Goal: Information Seeking & Learning: Learn about a topic

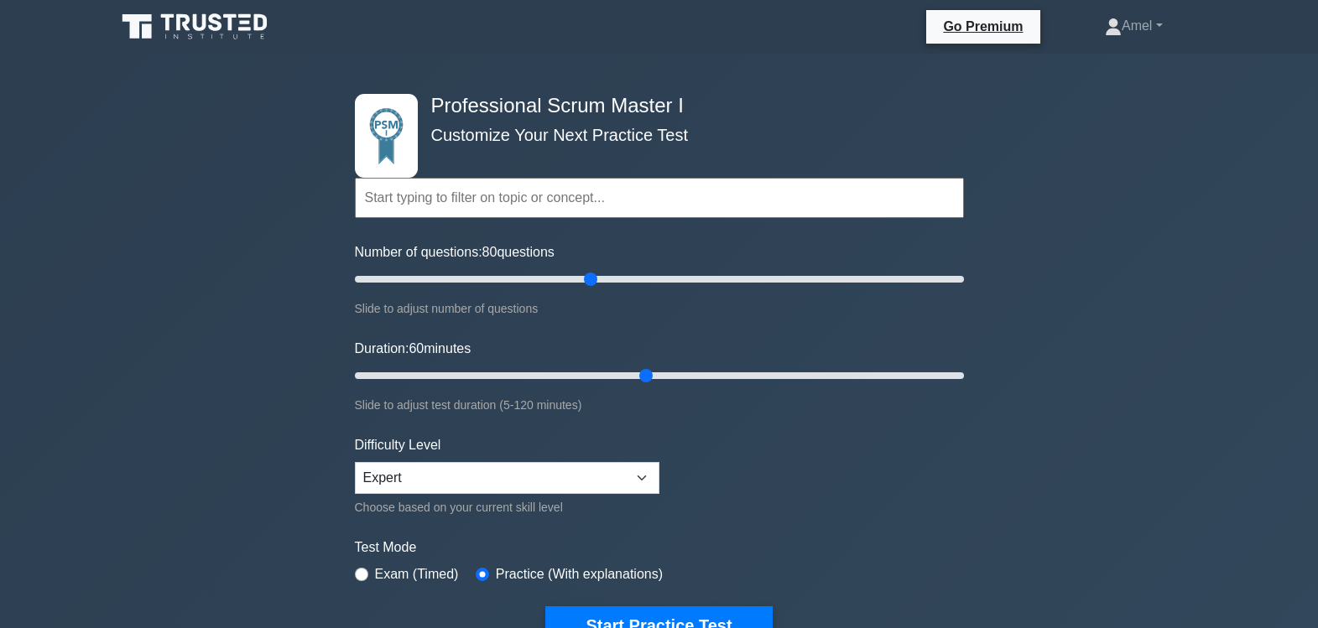
select select "expert"
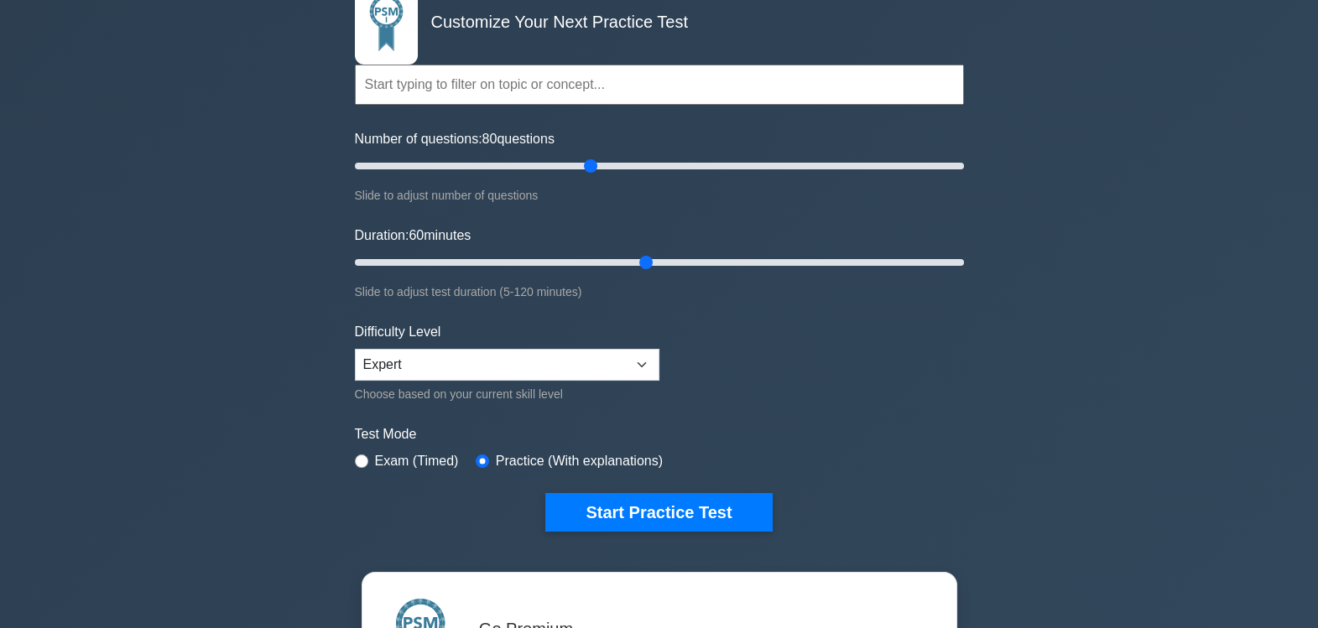
scroll to position [127, 0]
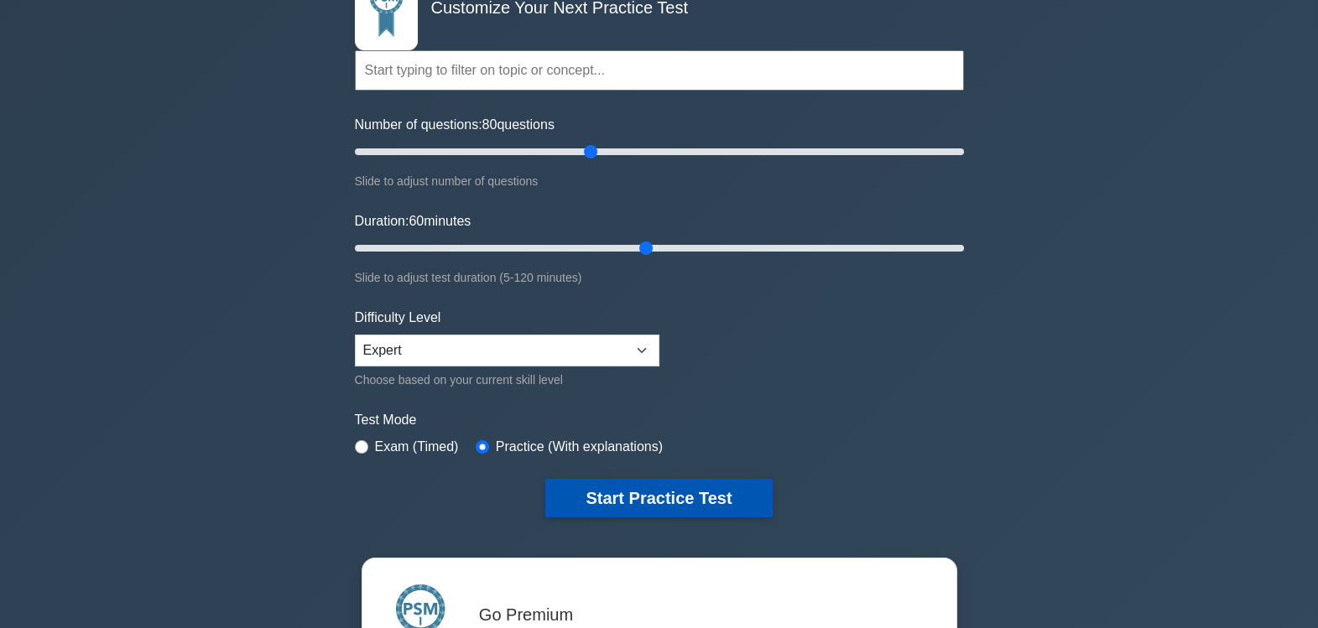
click at [618, 495] on button "Start Practice Test" at bounding box center [658, 498] width 226 height 39
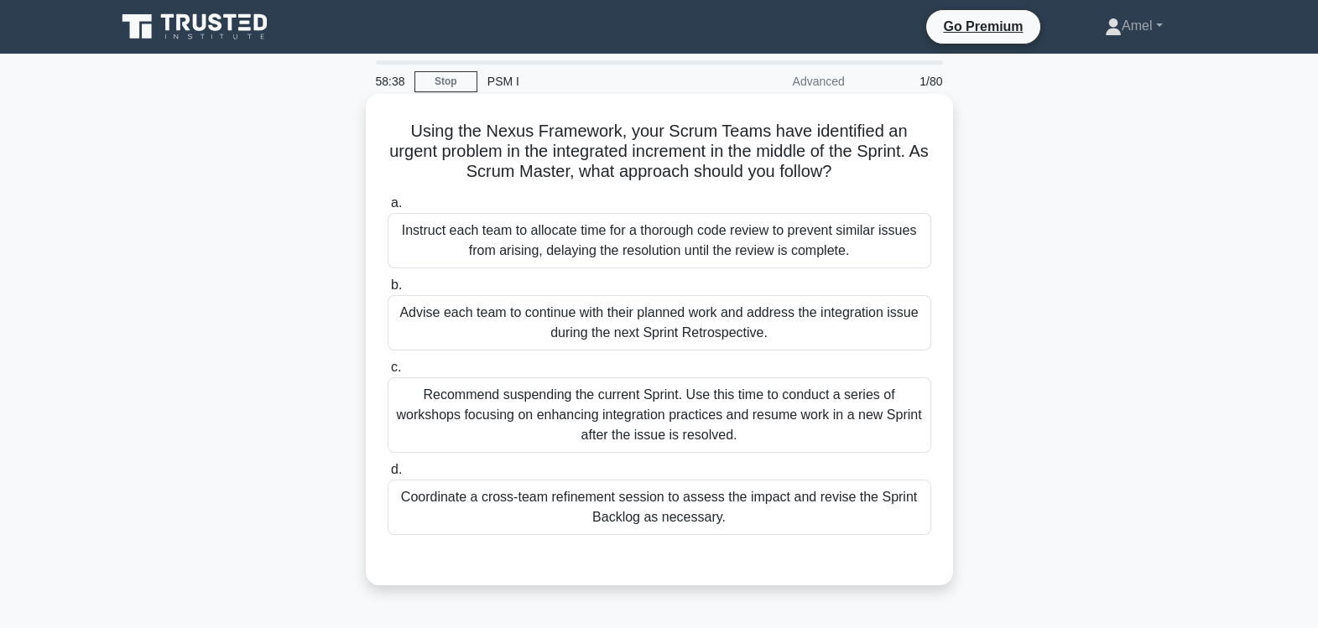
click at [546, 511] on div "Coordinate a cross-team refinement session to assess the impact and revise the …" at bounding box center [658, 507] width 543 height 55
click at [387, 476] on input "d. Coordinate a cross-team refinement session to assess the impact and revise t…" at bounding box center [387, 470] width 0 height 11
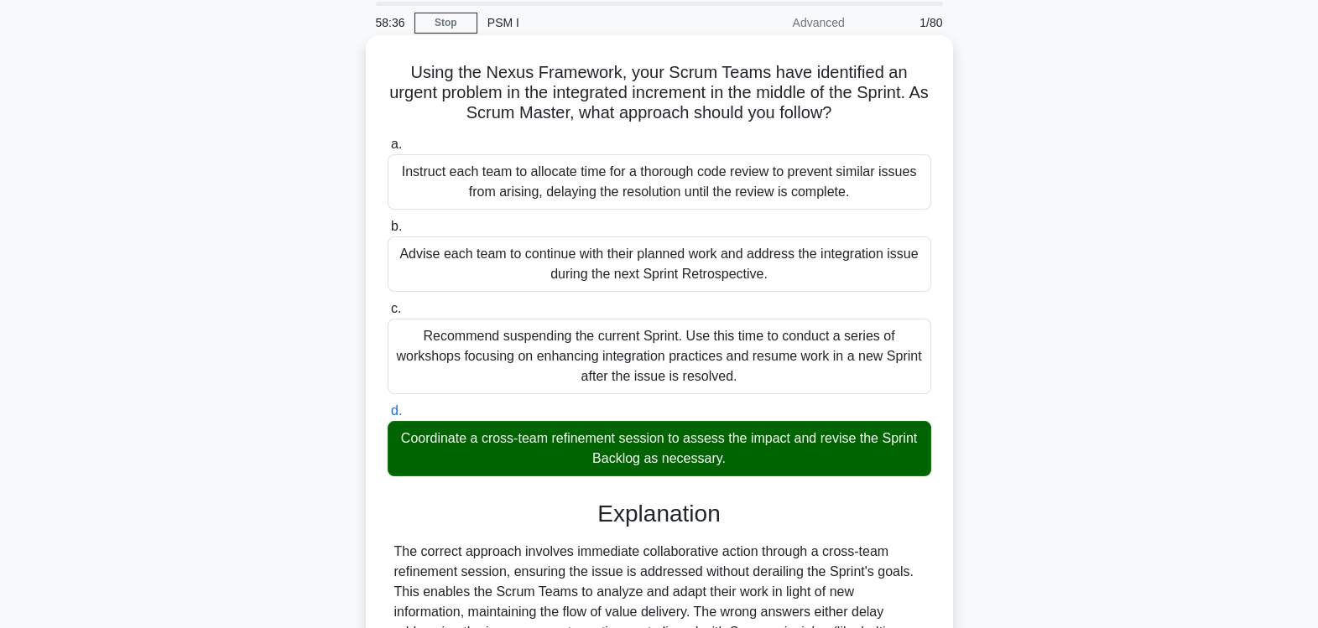
scroll to position [278, 0]
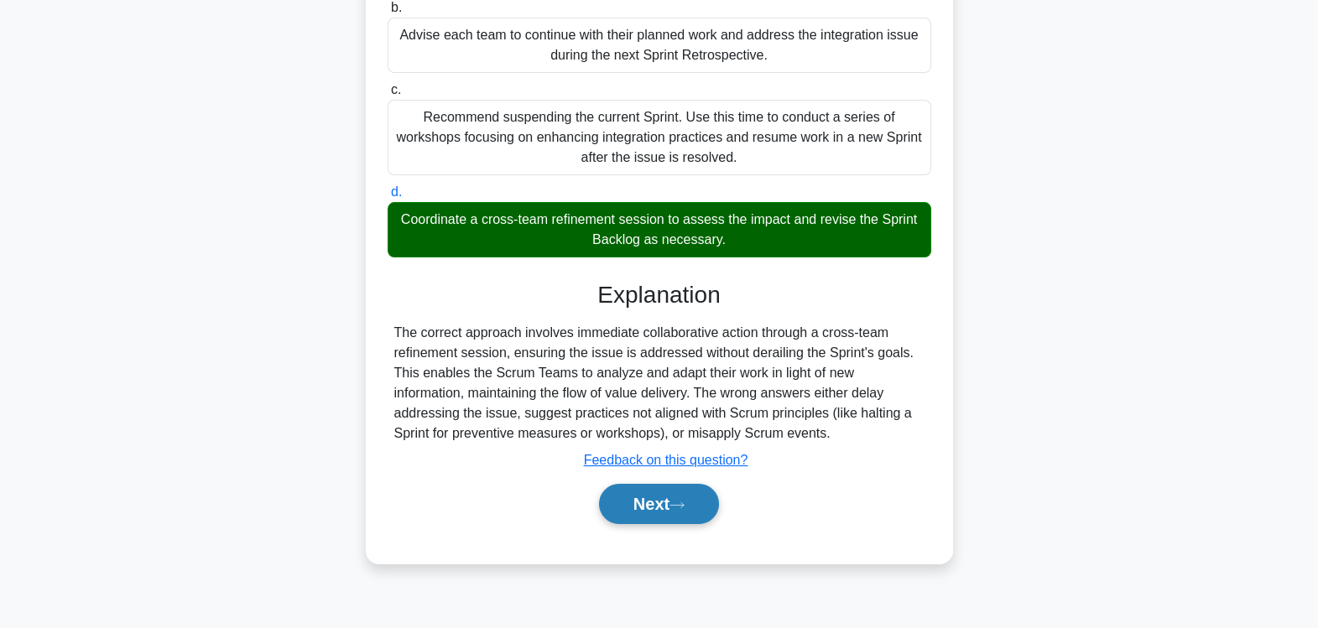
click at [647, 503] on button "Next" at bounding box center [659, 504] width 120 height 40
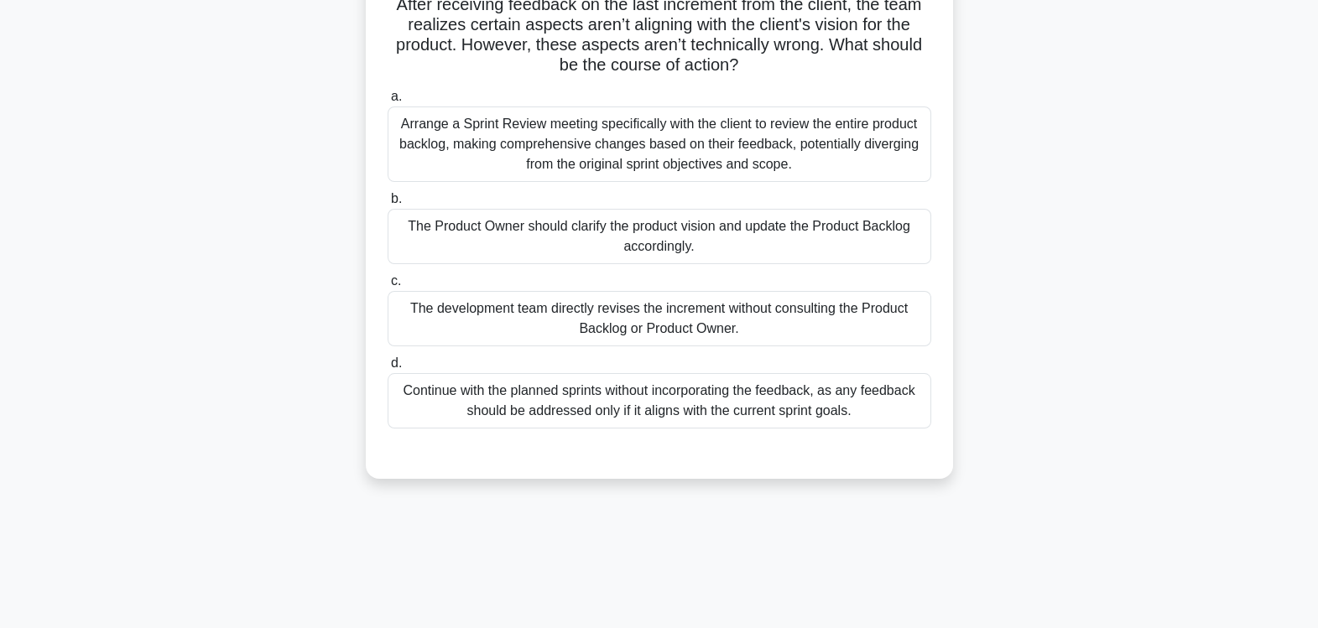
scroll to position [0, 0]
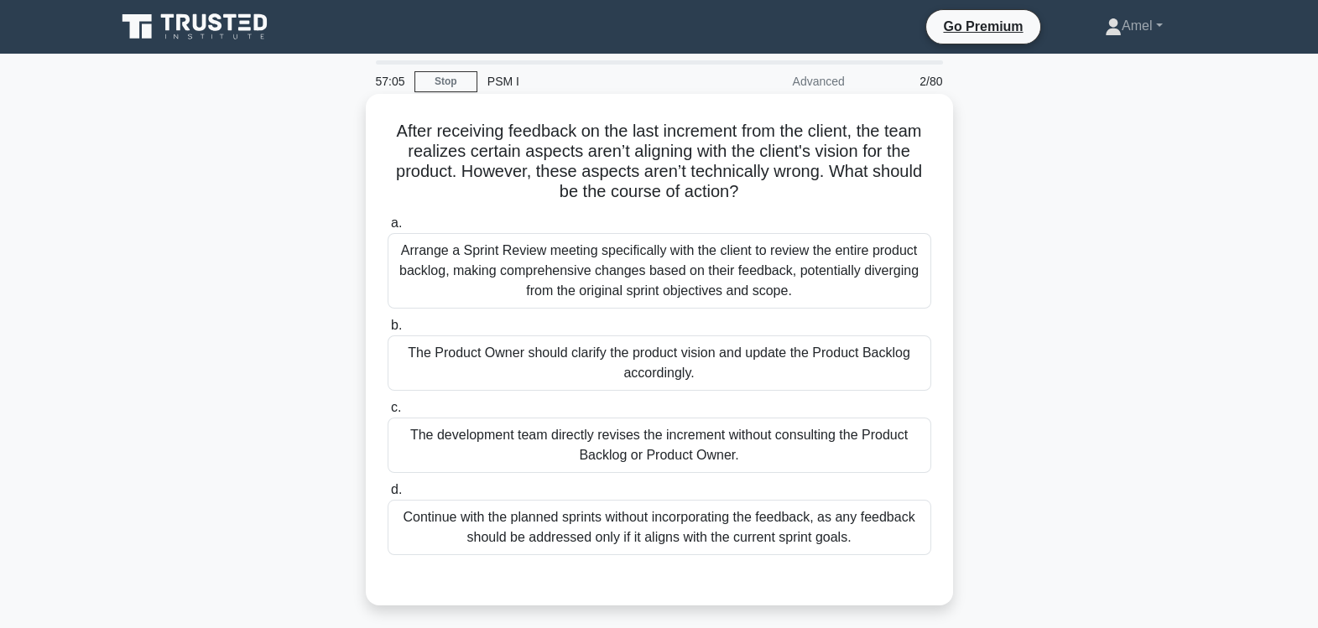
click at [533, 355] on div "The Product Owner should clarify the product vision and update the Product Back…" at bounding box center [658, 362] width 543 height 55
click at [387, 331] on input "b. The Product Owner should clarify the product vision and update the Product B…" at bounding box center [387, 325] width 0 height 11
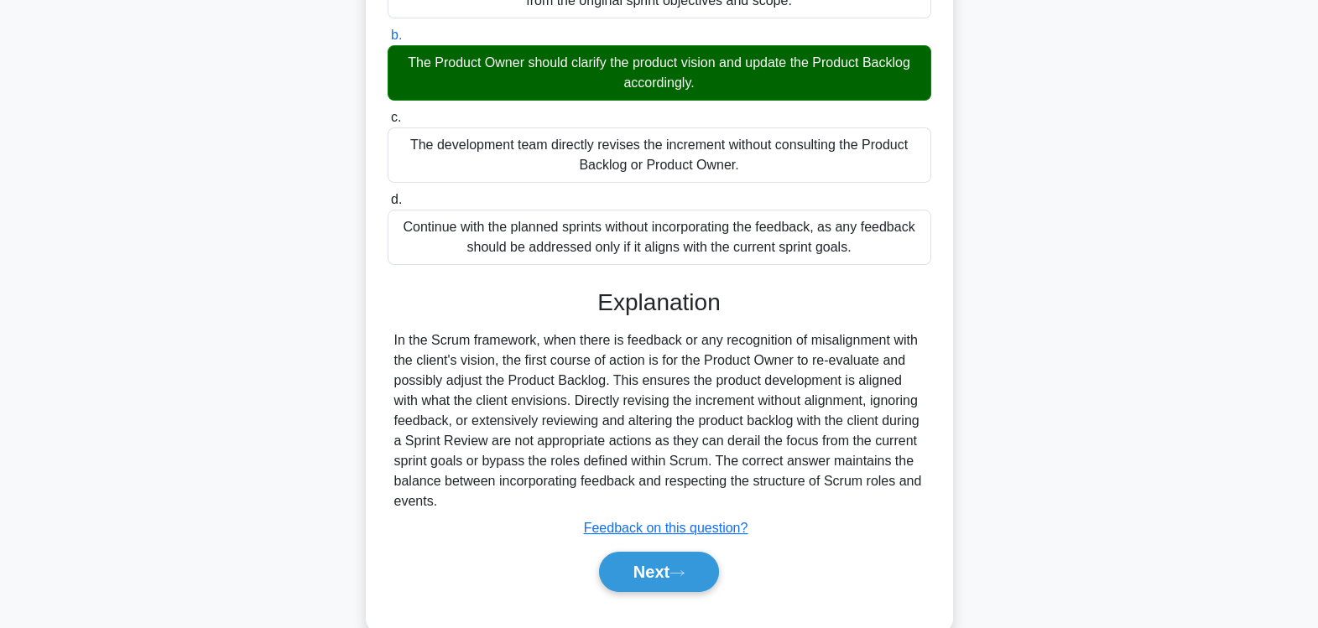
scroll to position [299, 0]
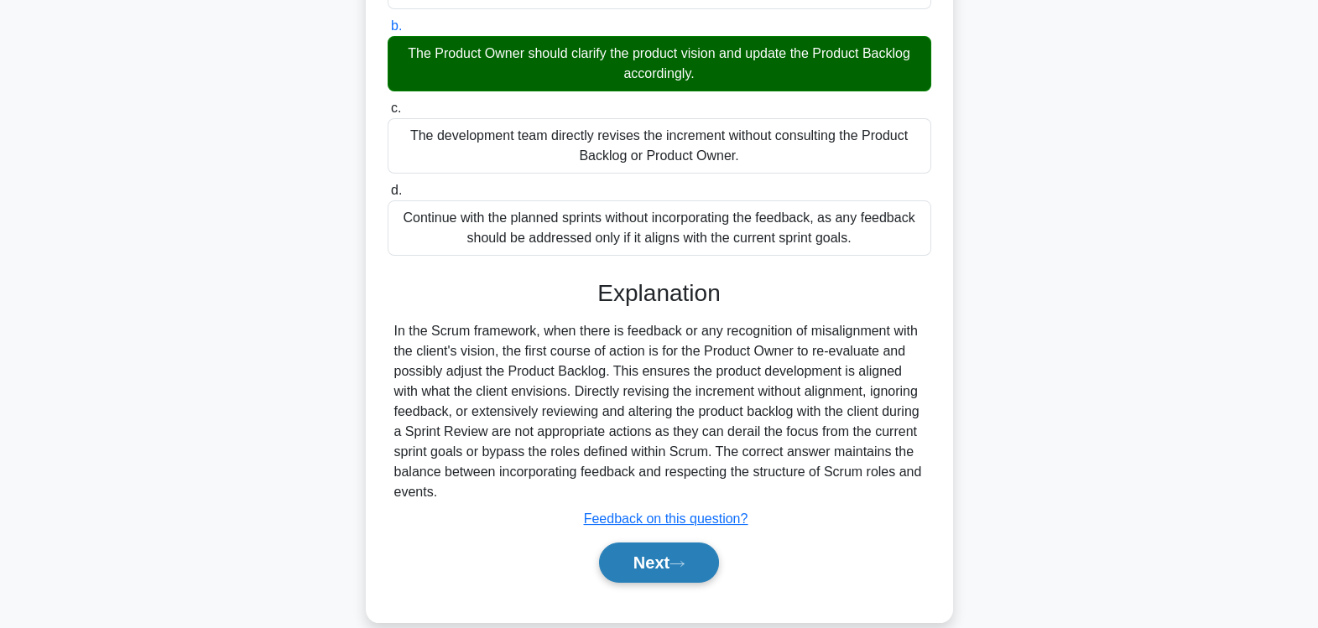
click at [672, 556] on button "Next" at bounding box center [659, 563] width 120 height 40
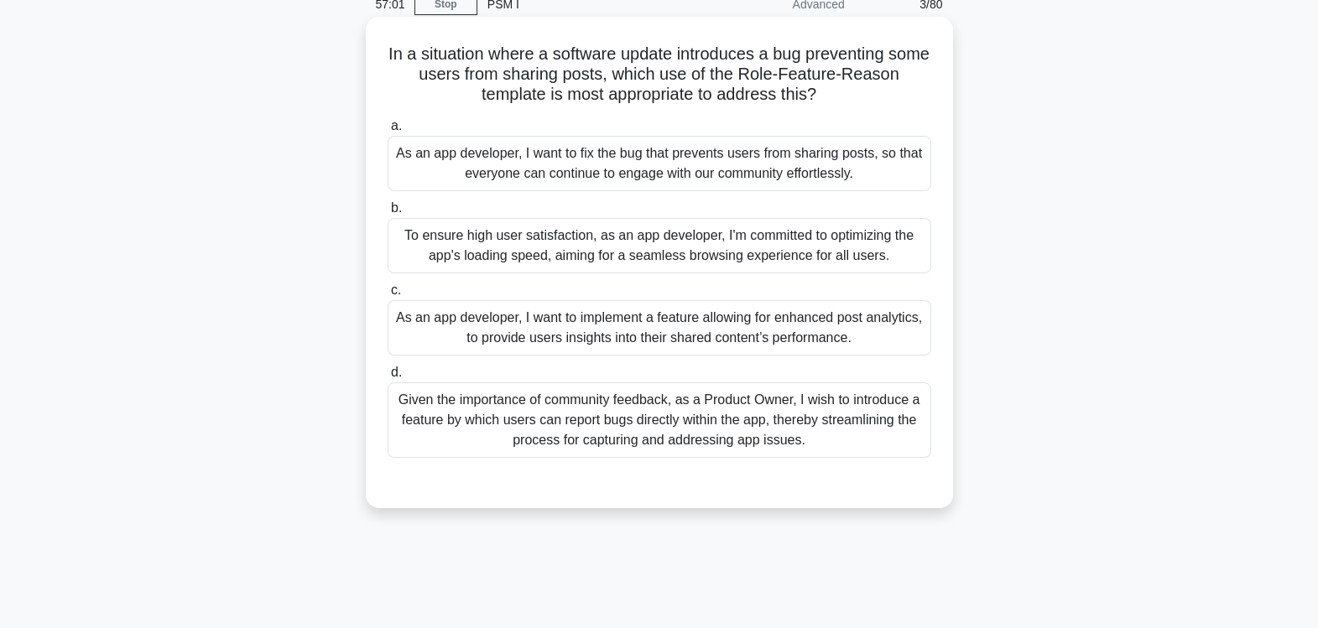
scroll to position [0, 0]
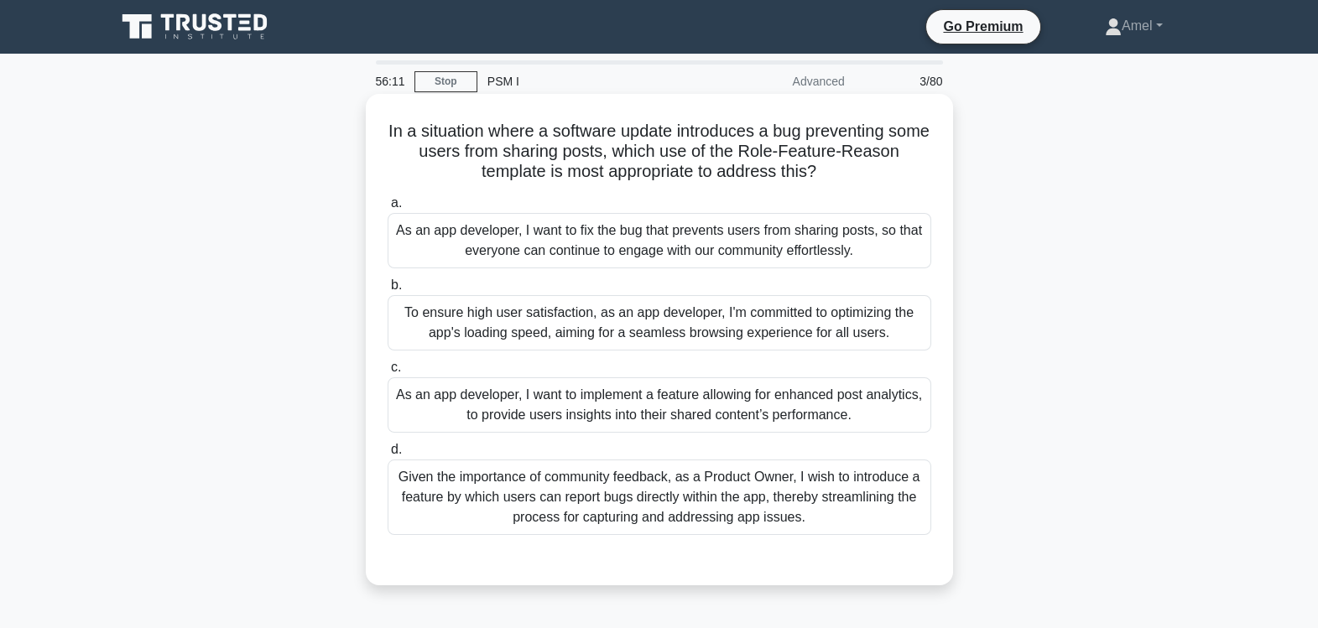
click at [591, 494] on div "Given the importance of community feedback, as a Product Owner, I wish to intro…" at bounding box center [658, 497] width 543 height 75
click at [387, 455] on input "d. Given the importance of community feedback, as a Product Owner, I wish to in…" at bounding box center [387, 449] width 0 height 11
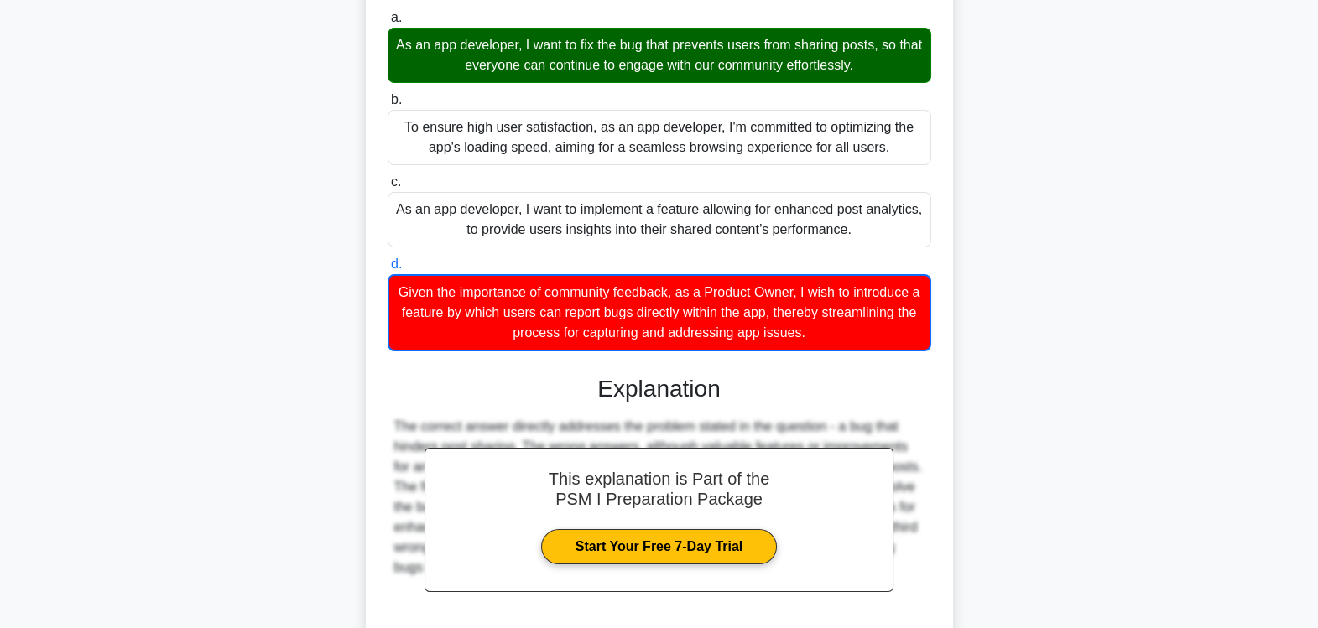
scroll to position [325, 0]
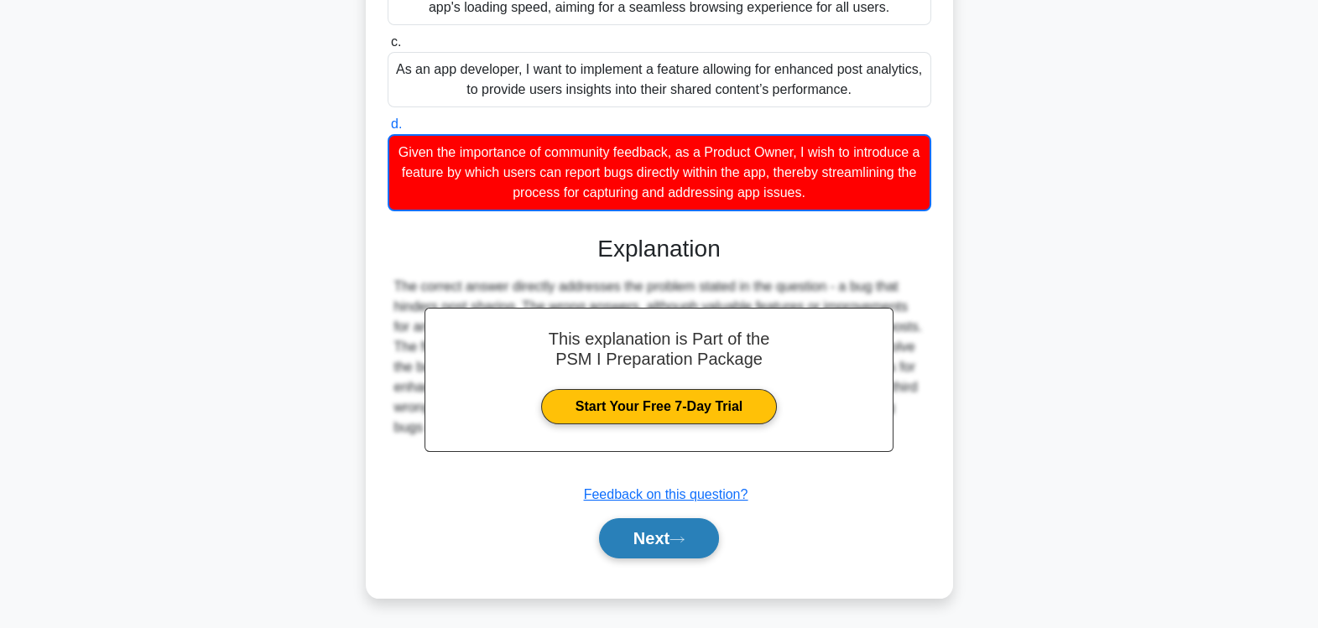
click at [690, 528] on button "Next" at bounding box center [659, 538] width 120 height 40
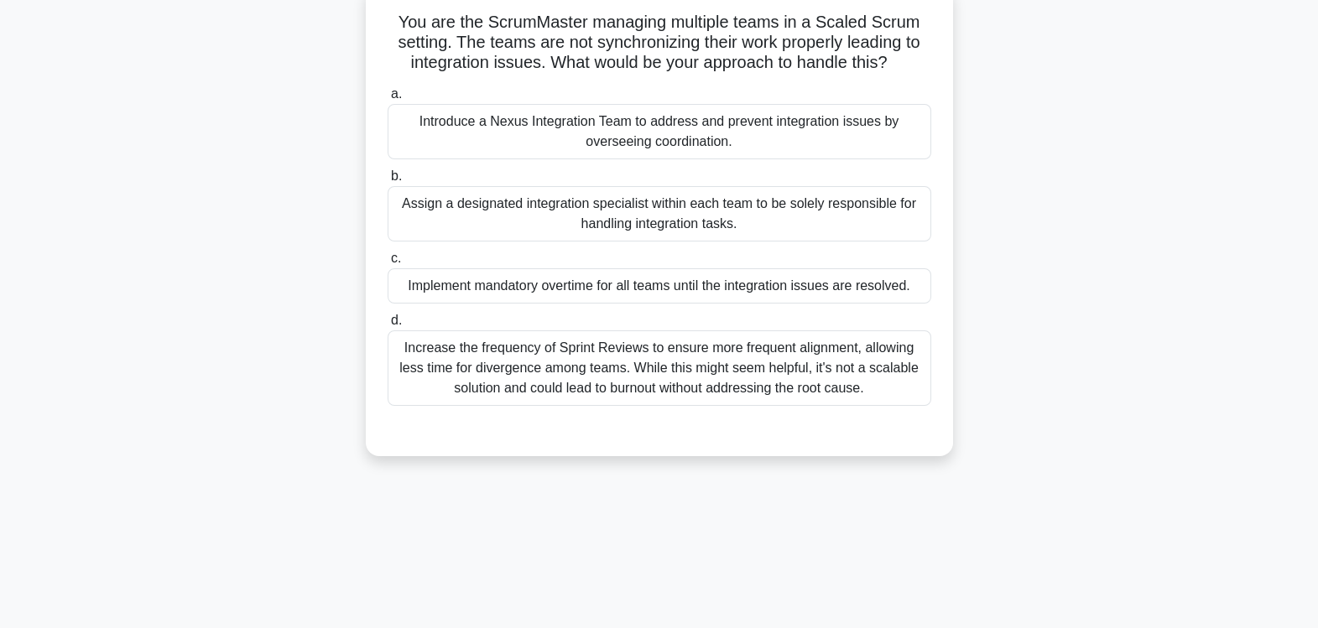
scroll to position [0, 0]
